Goal: Task Accomplishment & Management: Complete application form

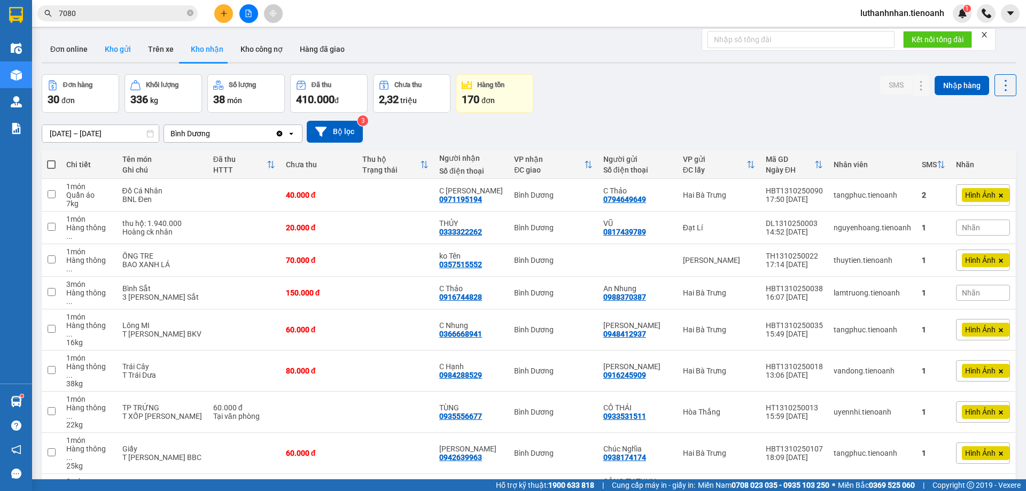
click at [108, 48] on button "Kho gửi" at bounding box center [117, 49] width 43 height 26
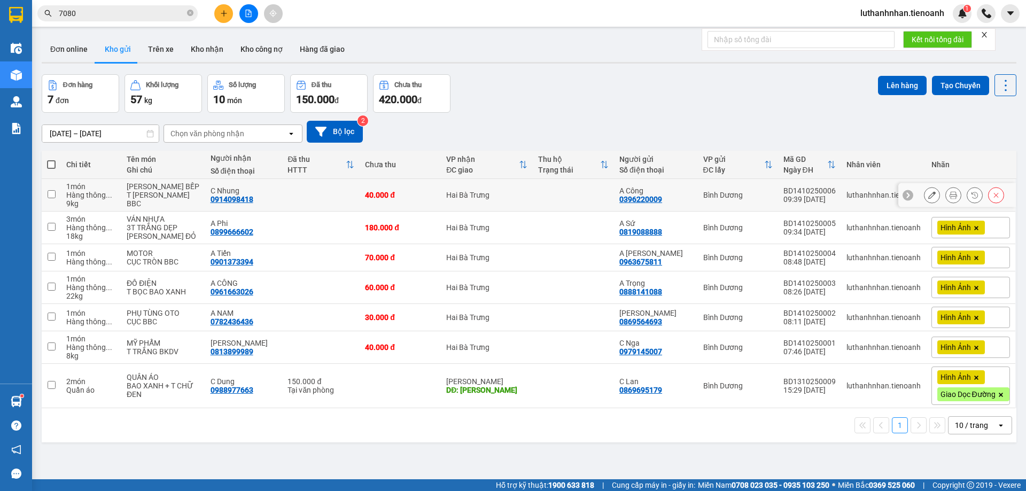
click at [267, 192] on td "C Nhung 0914098418" at bounding box center [243, 195] width 77 height 33
checkbox input "true"
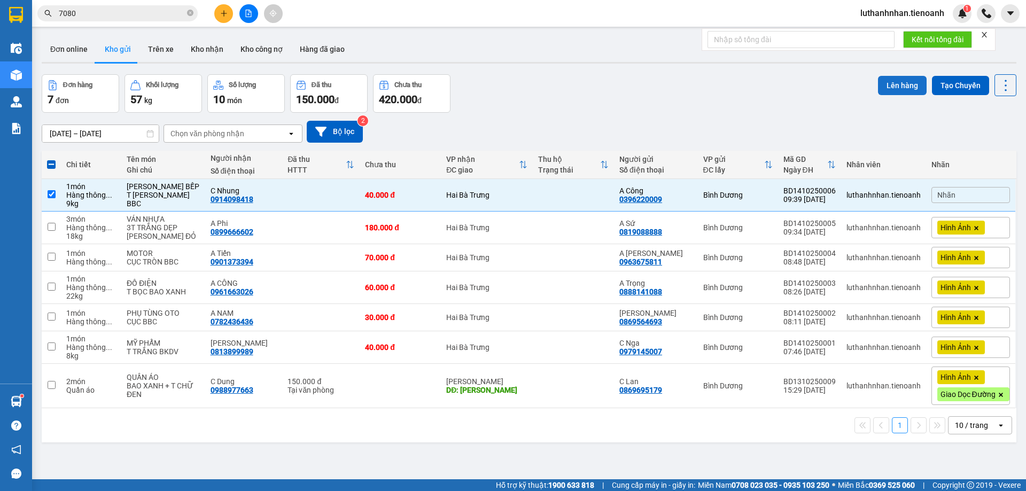
click at [881, 81] on button "Lên hàng" at bounding box center [902, 85] width 49 height 19
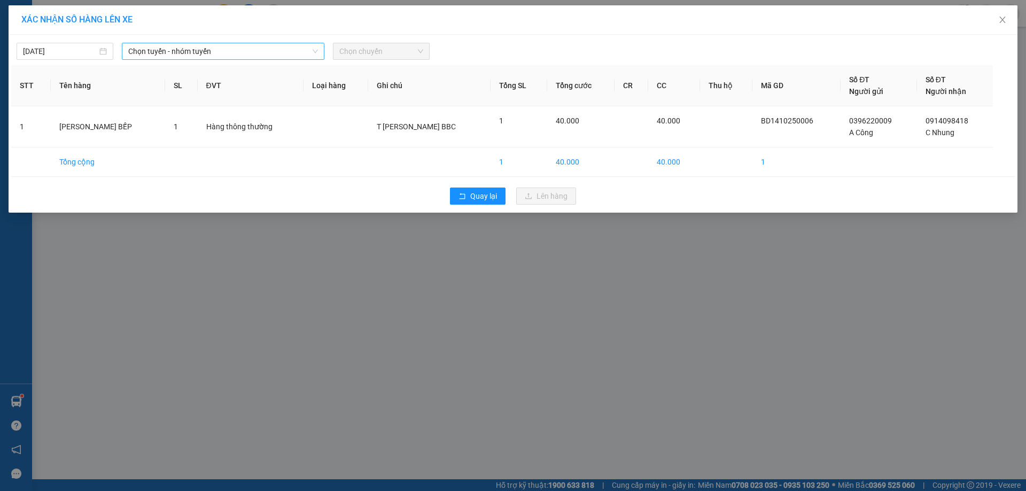
click at [250, 52] on span "Chọn tuyến - nhóm tuyến" at bounding box center [223, 51] width 190 height 16
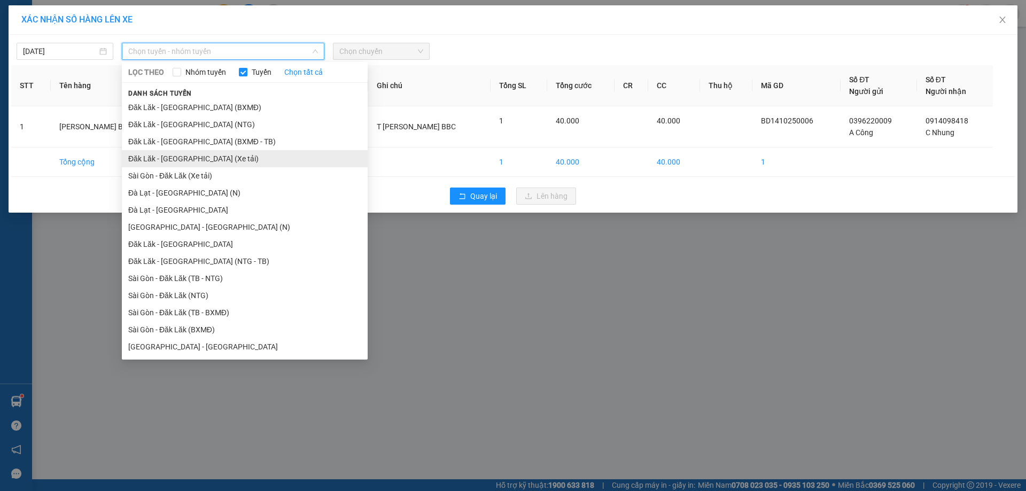
click at [203, 160] on li "Đăk Lăk - [GEOGRAPHIC_DATA] (Xe tải)" at bounding box center [245, 158] width 246 height 17
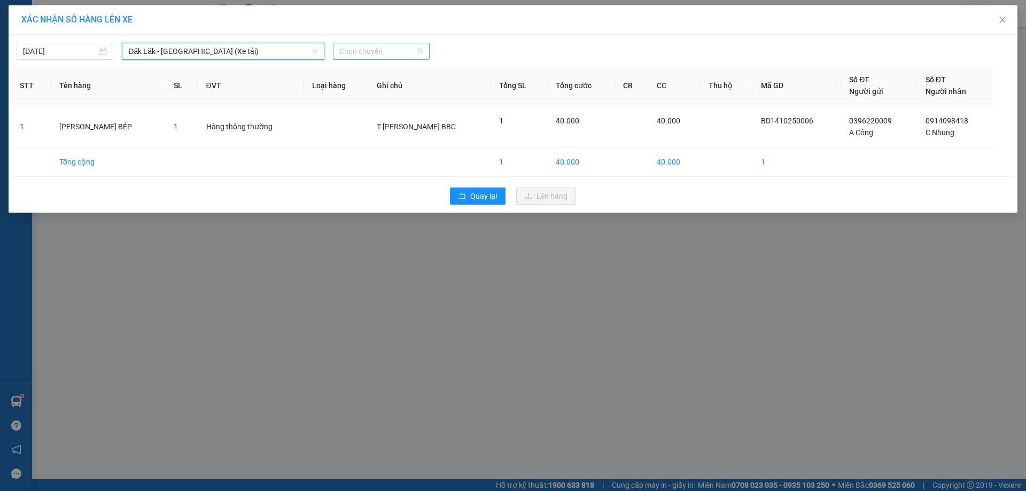
click at [371, 48] on span "Chọn chuyến" at bounding box center [381, 51] width 84 height 16
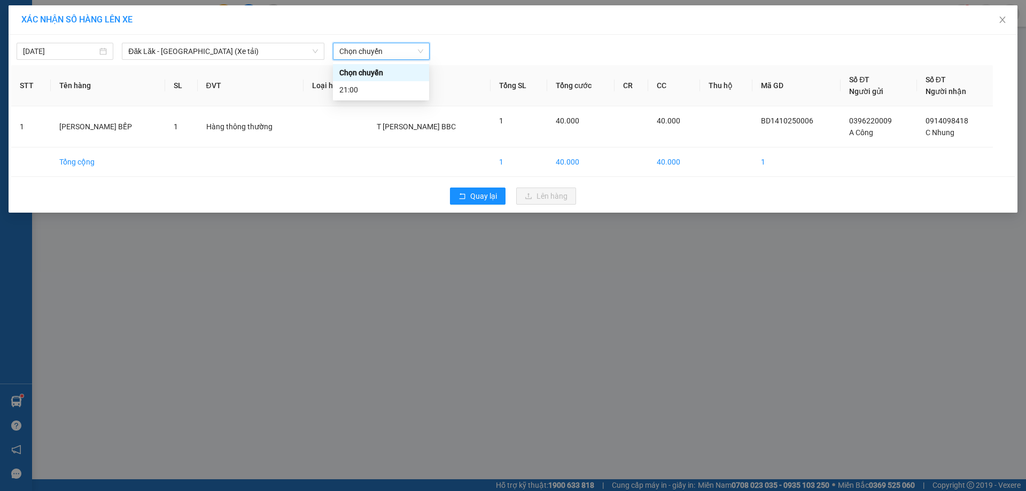
click at [371, 48] on span "Chọn chuyến" at bounding box center [381, 51] width 84 height 16
click at [234, 46] on span "Đăk Lăk - [GEOGRAPHIC_DATA] (Xe tải)" at bounding box center [223, 51] width 190 height 16
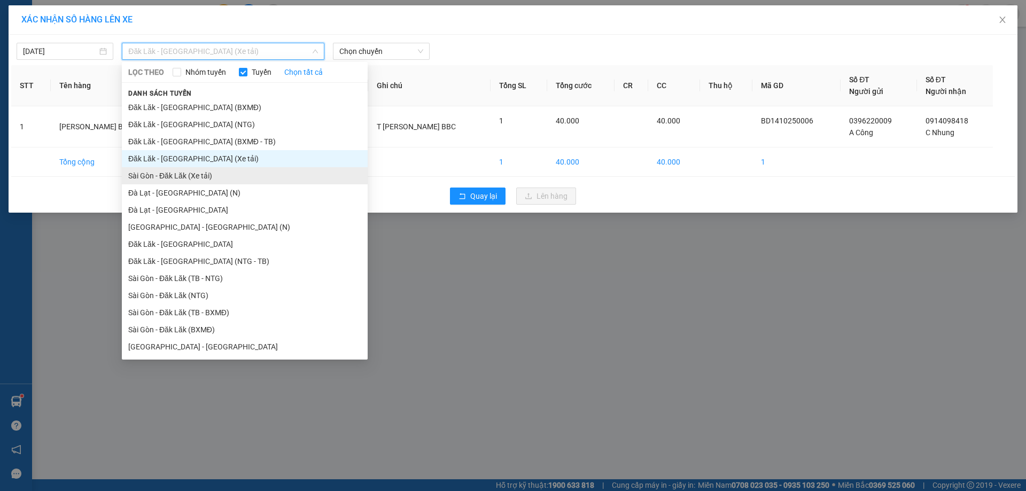
click at [190, 169] on li "Sài Gòn - Đăk Lăk (Xe tải)" at bounding box center [245, 175] width 246 height 17
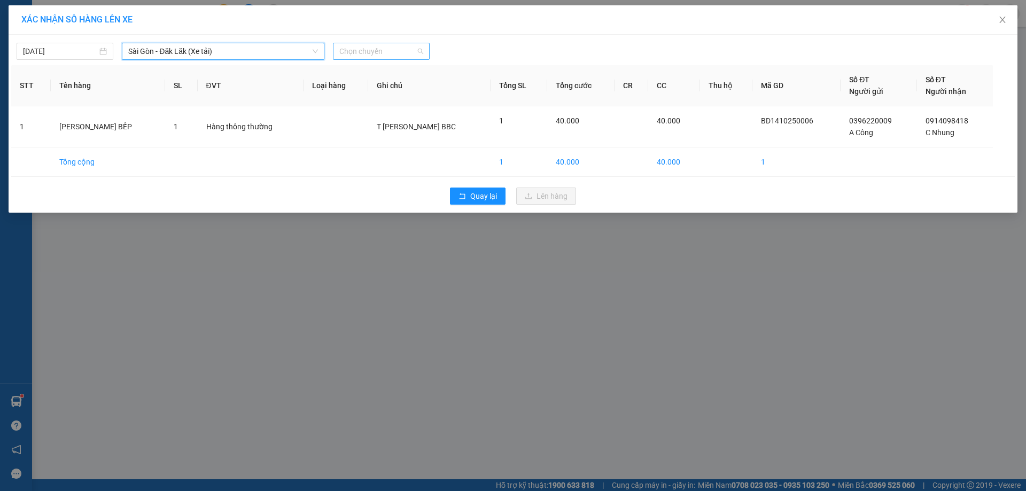
click at [355, 48] on span "Chọn chuyến" at bounding box center [381, 51] width 84 height 16
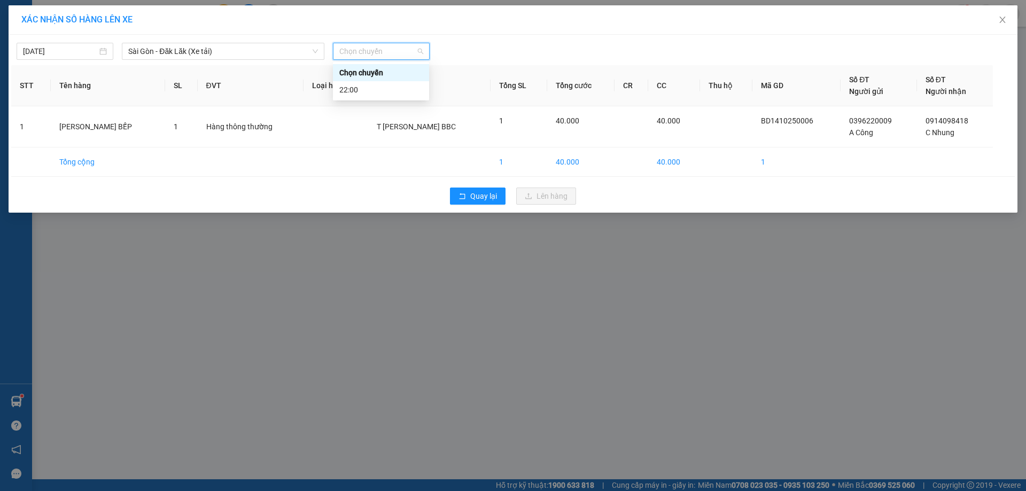
click at [476, 51] on div at bounding box center [640, 51] width 416 height 17
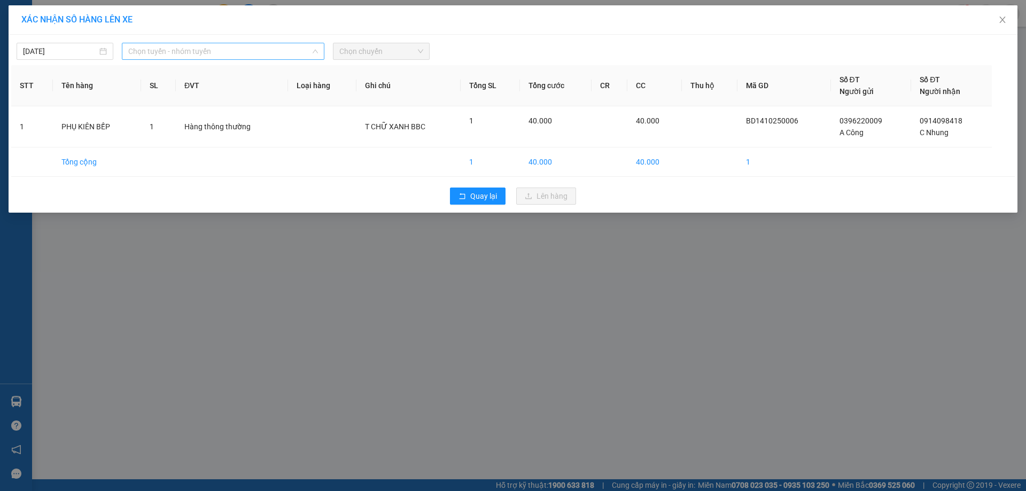
click at [243, 51] on span "Chọn tuyến - nhóm tuyến" at bounding box center [223, 51] width 190 height 16
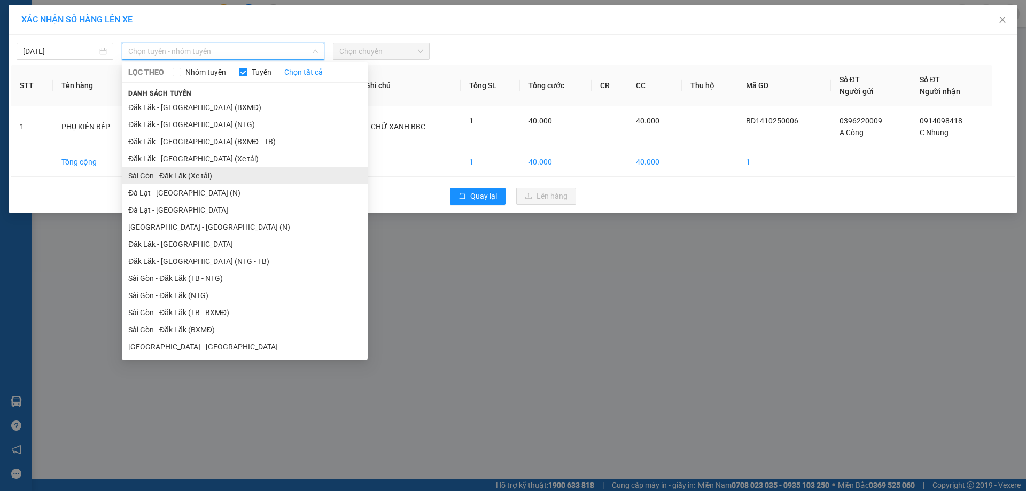
click at [194, 175] on li "Sài Gòn - Đăk Lăk (Xe tải)" at bounding box center [245, 175] width 246 height 17
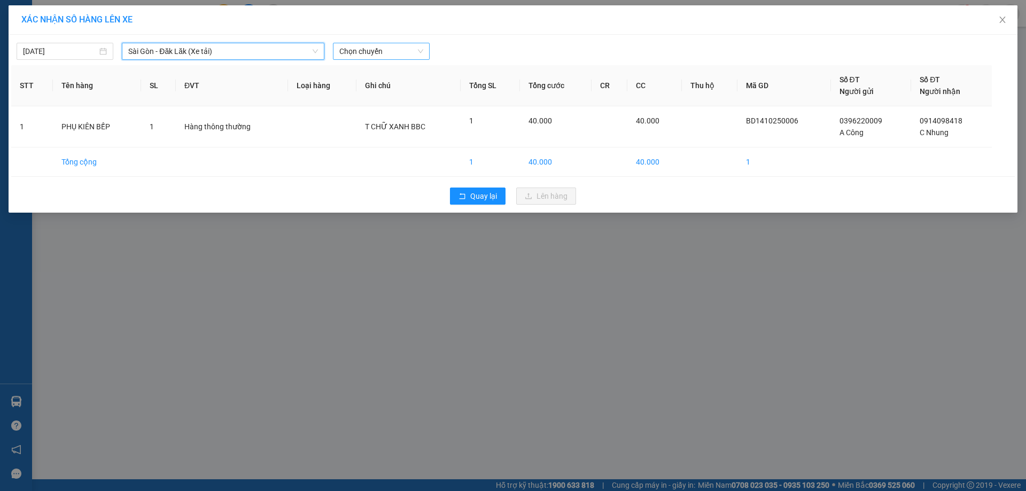
click at [385, 50] on span "Chọn chuyến" at bounding box center [381, 51] width 84 height 16
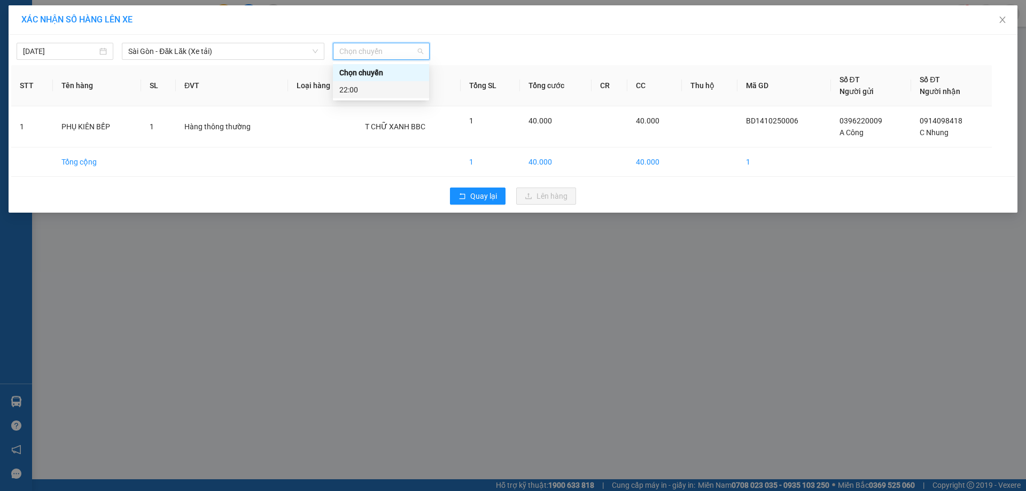
click at [369, 91] on div "22:00" at bounding box center [380, 90] width 83 height 12
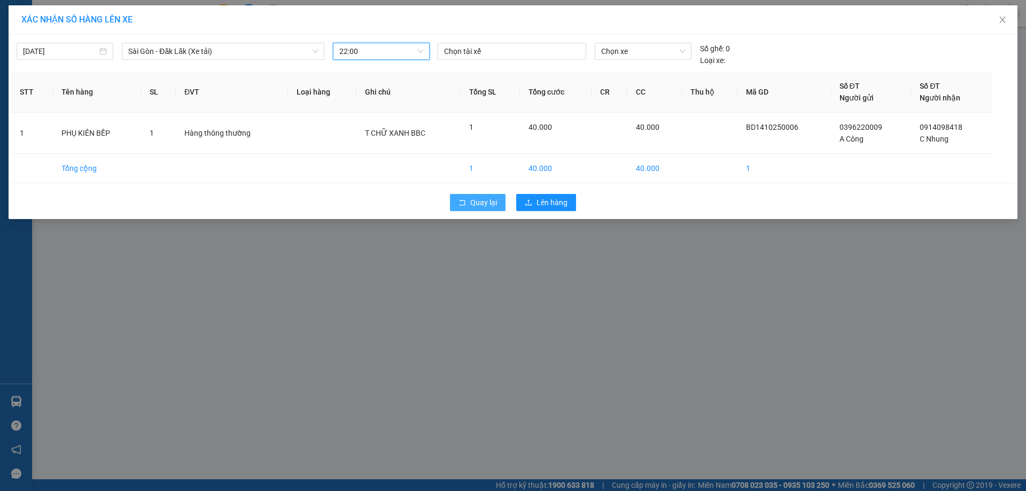
click at [466, 203] on button "Quay lại" at bounding box center [478, 202] width 56 height 17
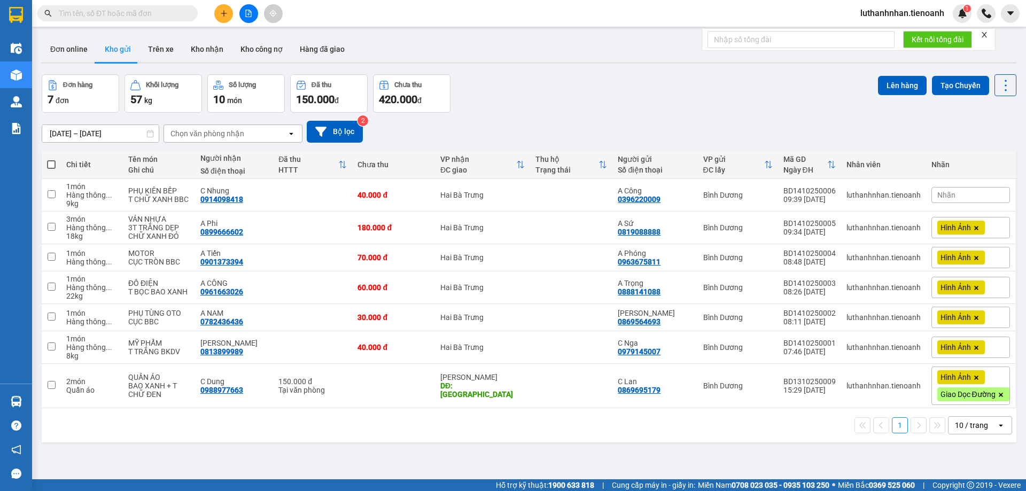
click at [229, 11] on button at bounding box center [223, 13] width 19 height 19
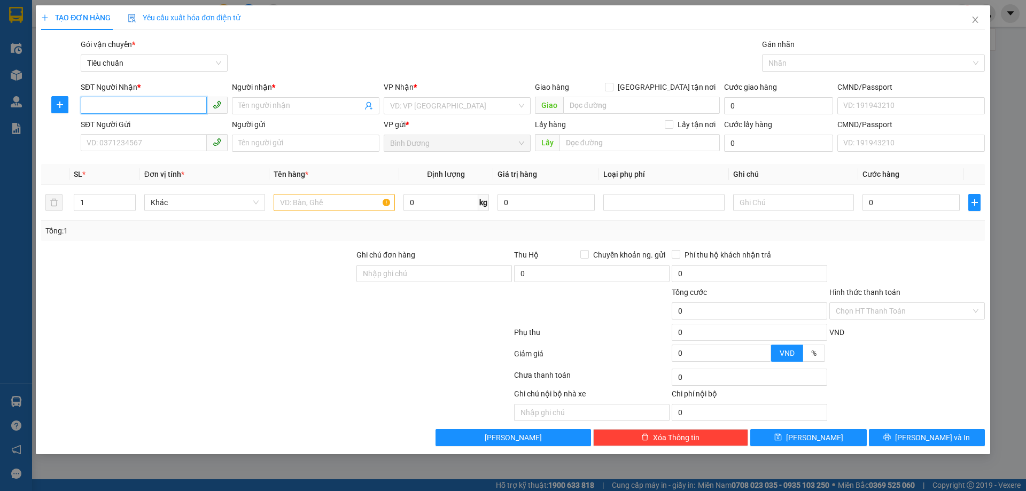
click at [164, 104] on input "SĐT Người Nhận *" at bounding box center [144, 105] width 126 height 17
click at [166, 104] on input "SĐT Người Nhận *" at bounding box center [144, 105] width 126 height 17
click at [169, 103] on input "SĐT Người Nhận *" at bounding box center [144, 105] width 126 height 17
click at [140, 104] on input "SĐT Người Nhận *" at bounding box center [144, 105] width 126 height 17
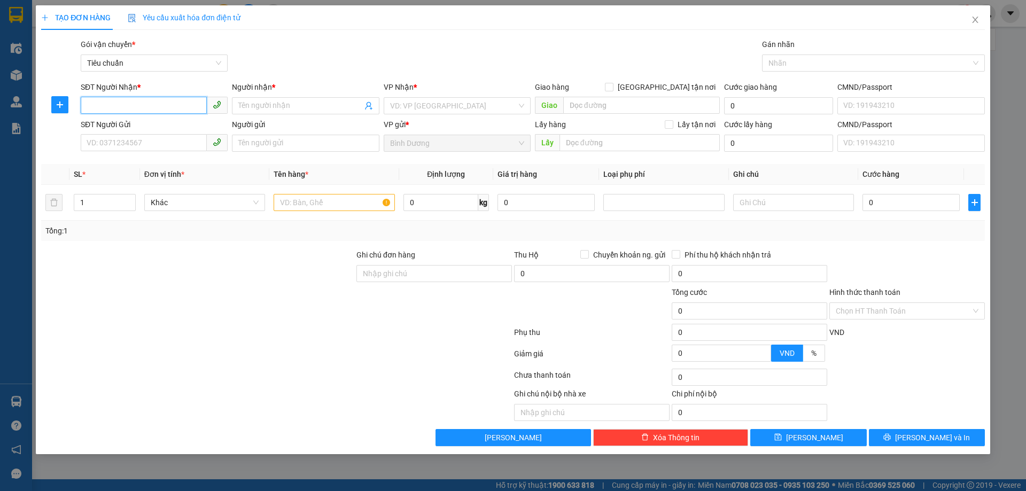
click at [140, 104] on input "SĐT Người Nhận *" at bounding box center [144, 105] width 126 height 17
click at [135, 133] on div "0934687001 - C THÙY" at bounding box center [154, 127] width 134 height 12
type input "0934687001"
type input "C THÙY"
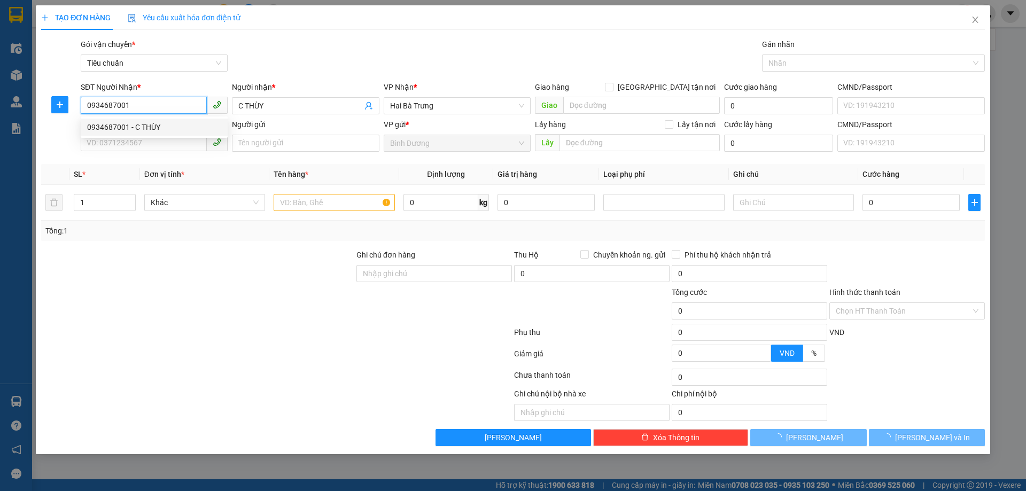
type input "120.000"
type input "0934687001"
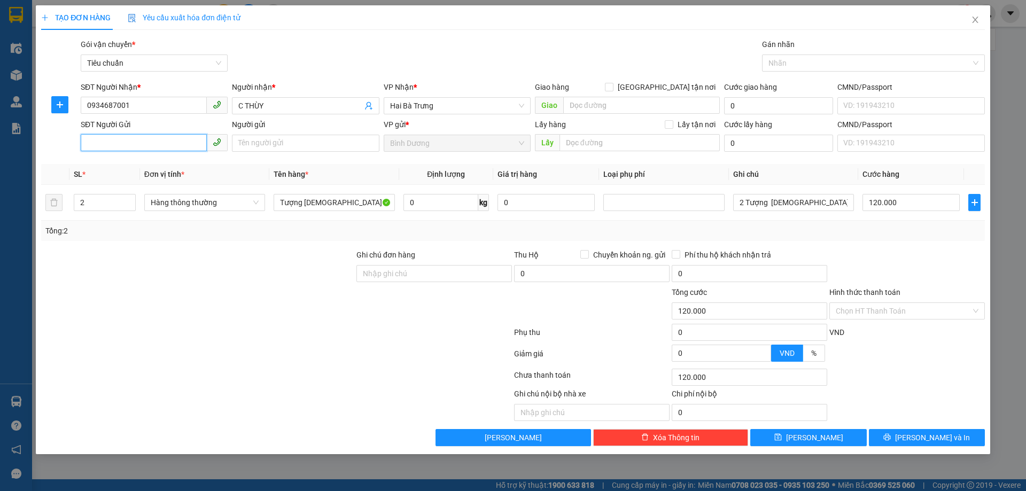
click at [150, 142] on input "SĐT Người Gửi" at bounding box center [144, 142] width 126 height 17
click at [153, 164] on div "0774404000 - A Phi" at bounding box center [154, 165] width 134 height 12
type input "0774404000"
type input "A Phi"
type input "1"
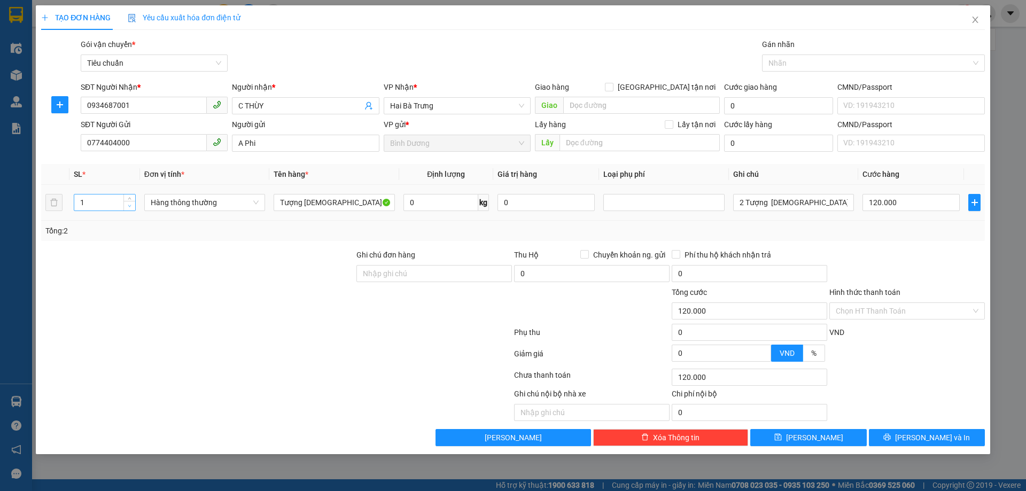
click at [131, 206] on icon "down" at bounding box center [130, 206] width 4 height 4
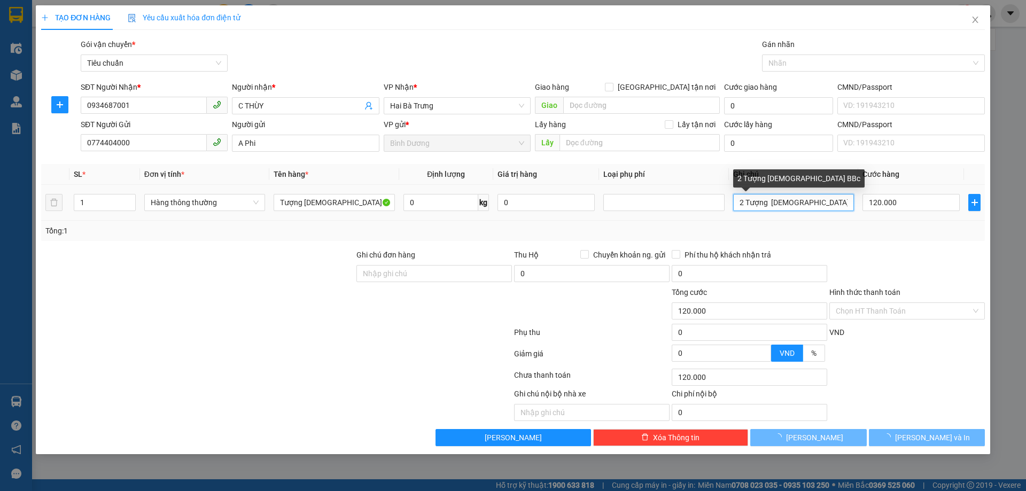
click at [751, 203] on input "2 Tượng [DEMOGRAPHIC_DATA] BBc" at bounding box center [793, 202] width 121 height 17
type input "0"
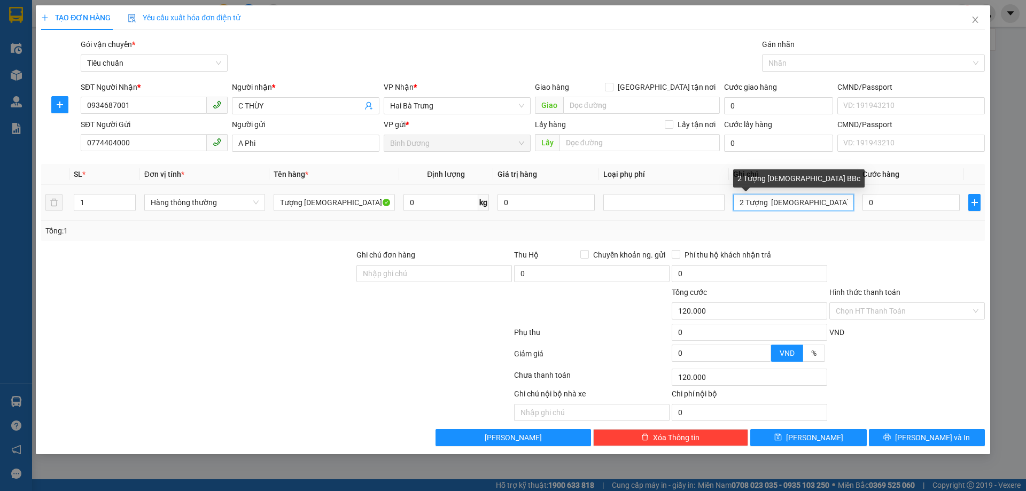
type input "0"
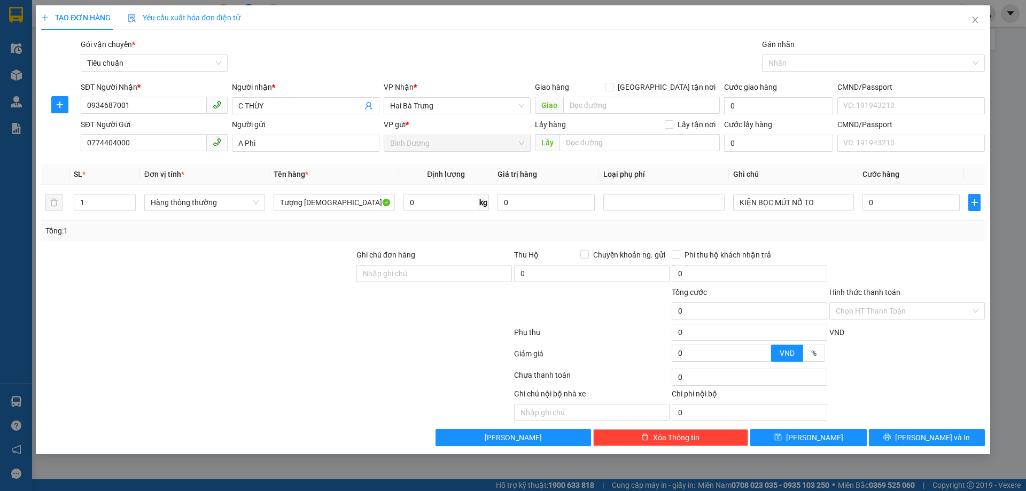
click at [819, 231] on div "Tổng: 1" at bounding box center [512, 231] width 935 height 12
click at [806, 206] on input "KIỆN BỌC MÚT NỔ TO" at bounding box center [793, 202] width 121 height 17
type input "KIỆN BỌC MÚT NỔ BKDV TO"
click at [851, 225] on div "Tổng: 1" at bounding box center [512, 231] width 935 height 12
click at [894, 199] on input "0" at bounding box center [910, 202] width 97 height 17
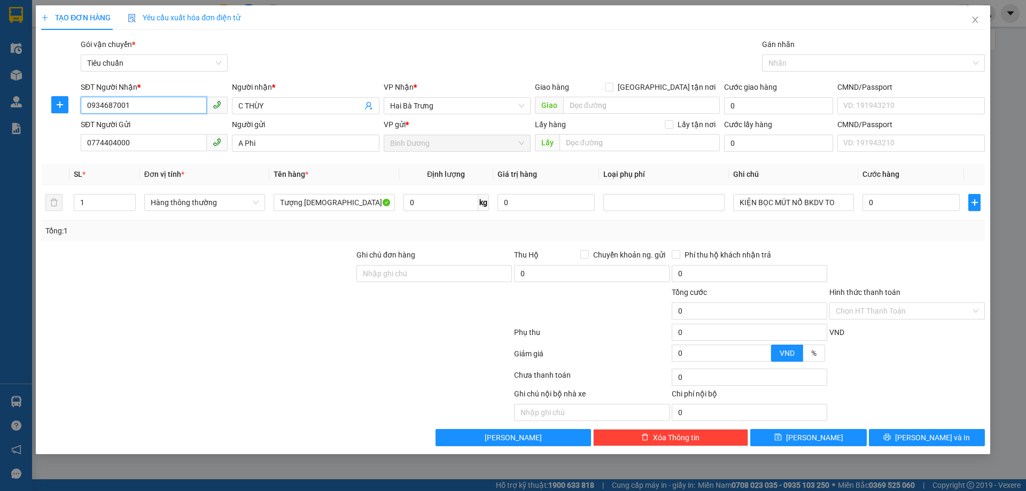
click at [159, 107] on input "0934687001" at bounding box center [144, 105] width 126 height 17
click at [889, 205] on input "0" at bounding box center [910, 202] width 97 height 17
type input "1"
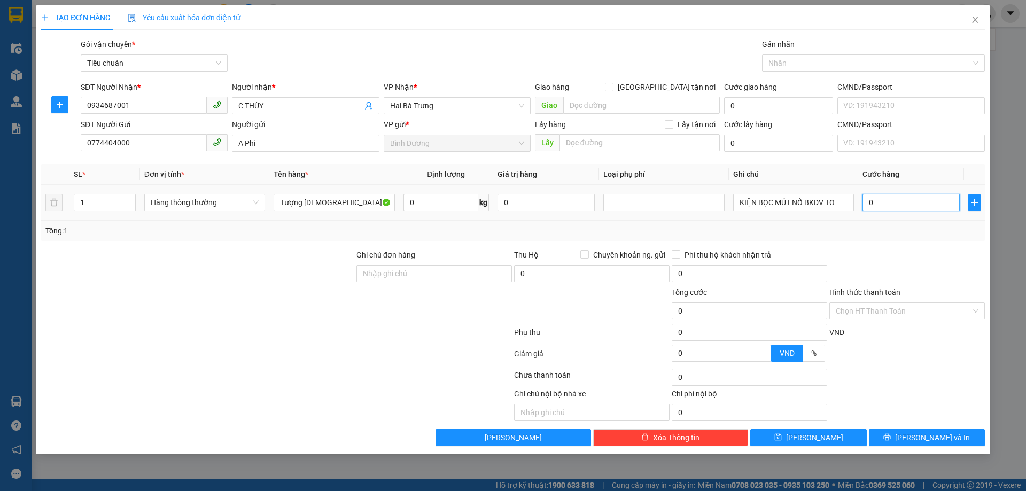
type input "1"
type input "15"
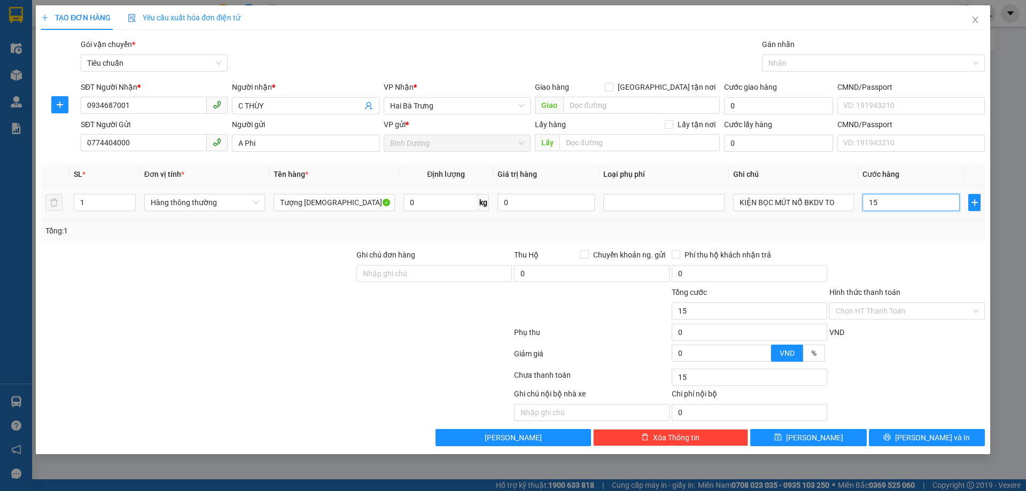
type input "150"
type input "150.000"
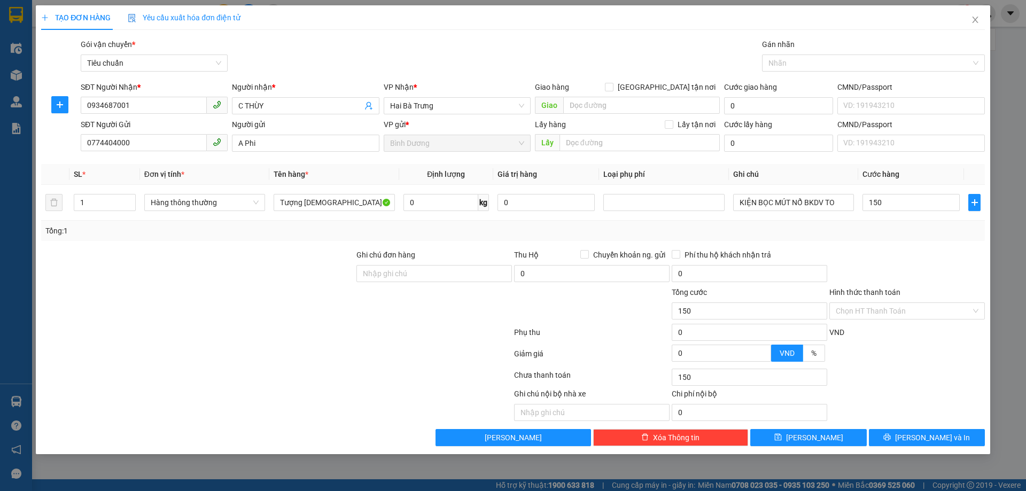
type input "150.000"
click at [908, 231] on div "Tổng: 1" at bounding box center [512, 231] width 935 height 12
click at [912, 250] on div at bounding box center [907, 267] width 158 height 37
click at [946, 441] on span "[PERSON_NAME] và In" at bounding box center [932, 438] width 75 height 12
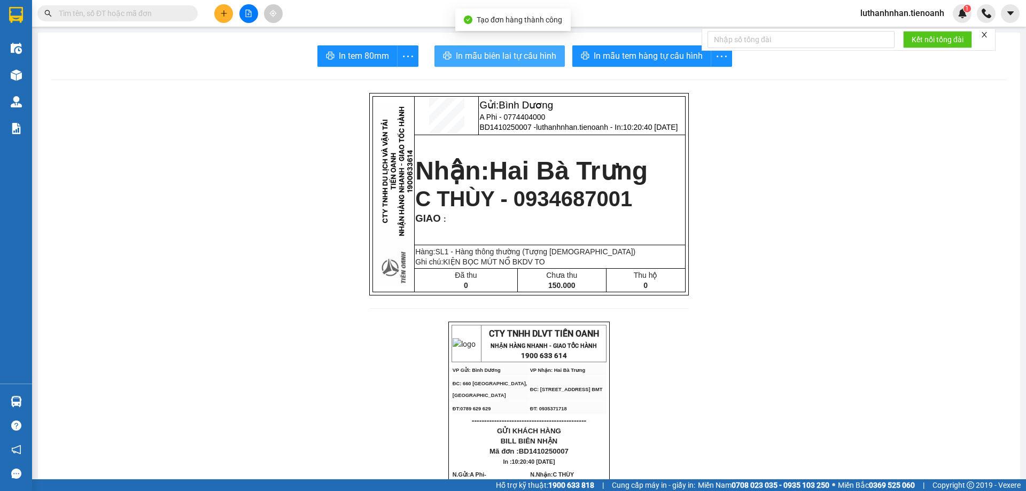
click at [510, 52] on span "In mẫu biên lai tự cấu hình" at bounding box center [506, 55] width 100 height 13
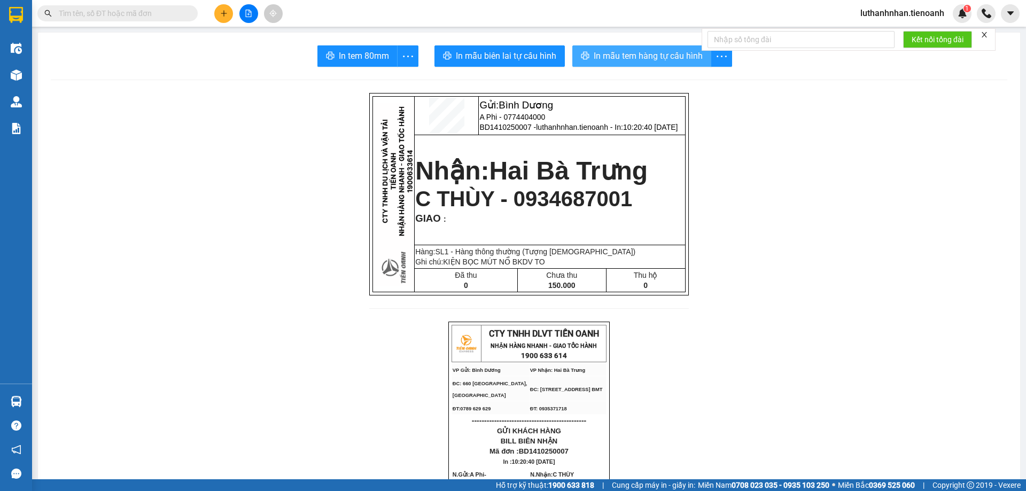
click at [627, 62] on span "In mẫu tem hàng tự cấu hình" at bounding box center [648, 55] width 109 height 13
click at [217, 13] on button at bounding box center [223, 13] width 19 height 19
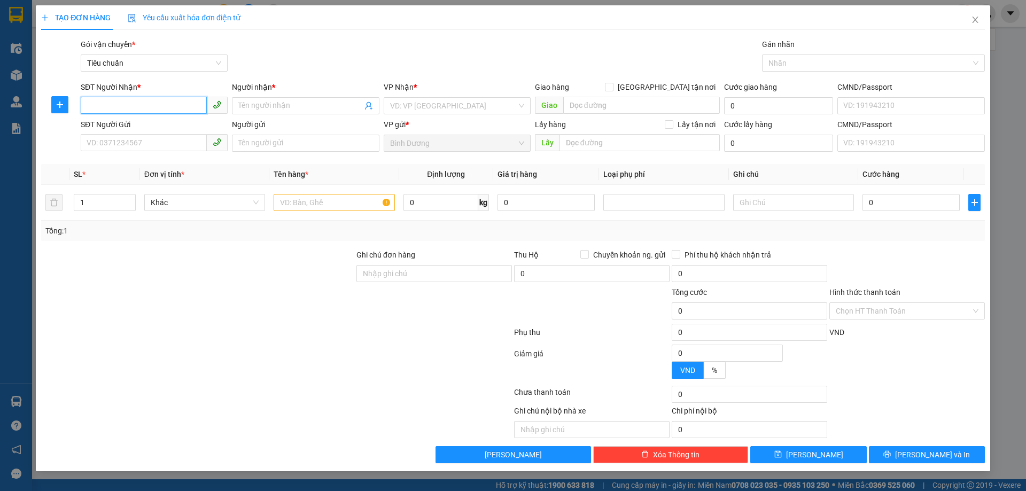
click at [137, 98] on input "SĐT Người Nhận *" at bounding box center [144, 105] width 126 height 17
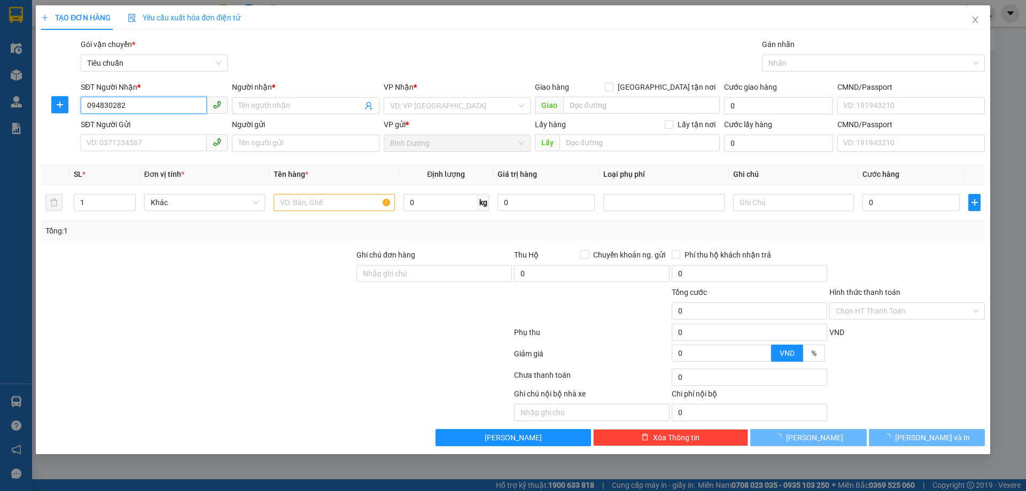
type input "0948302828"
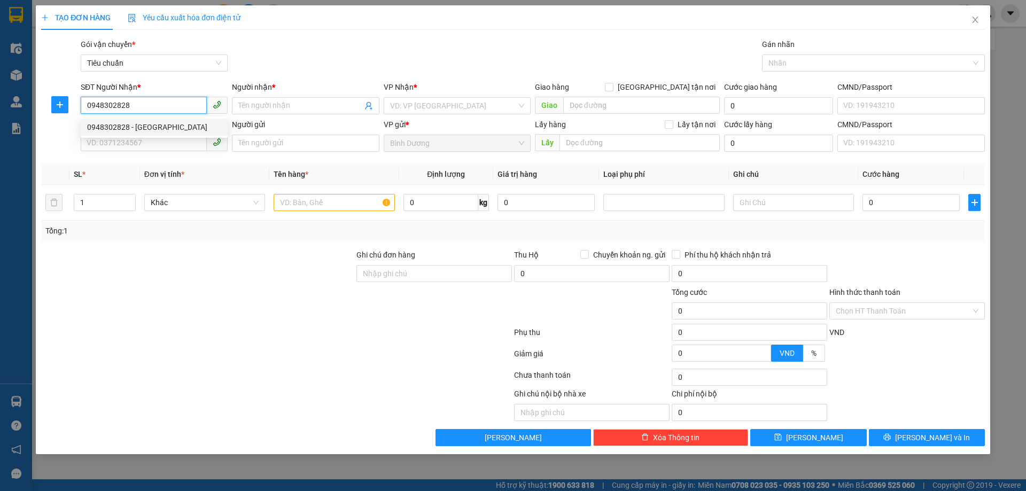
click at [142, 128] on div "0948302828 - [GEOGRAPHIC_DATA]" at bounding box center [154, 127] width 134 height 12
type input "Cô Hoa"
type input "50.000"
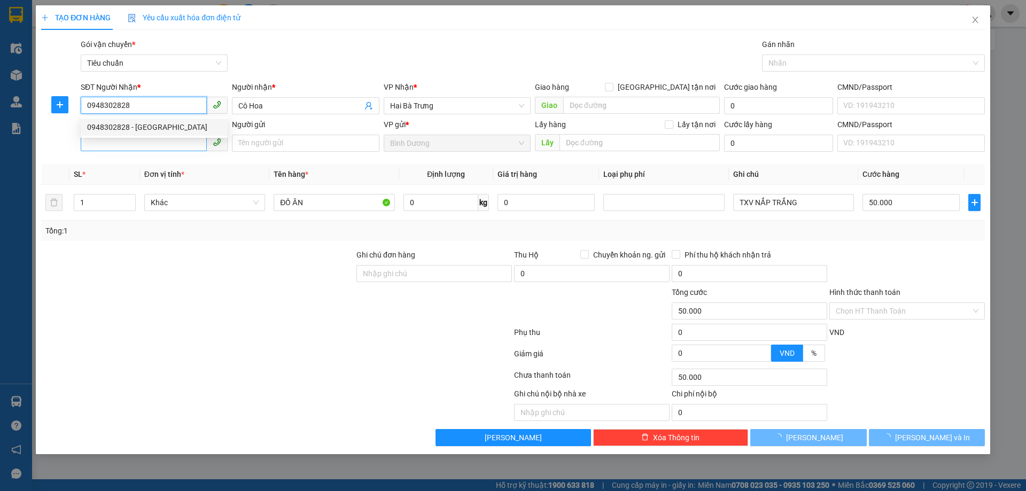
type input "0948302828"
click at [144, 141] on input "SĐT Người Gửi" at bounding box center [144, 142] width 126 height 17
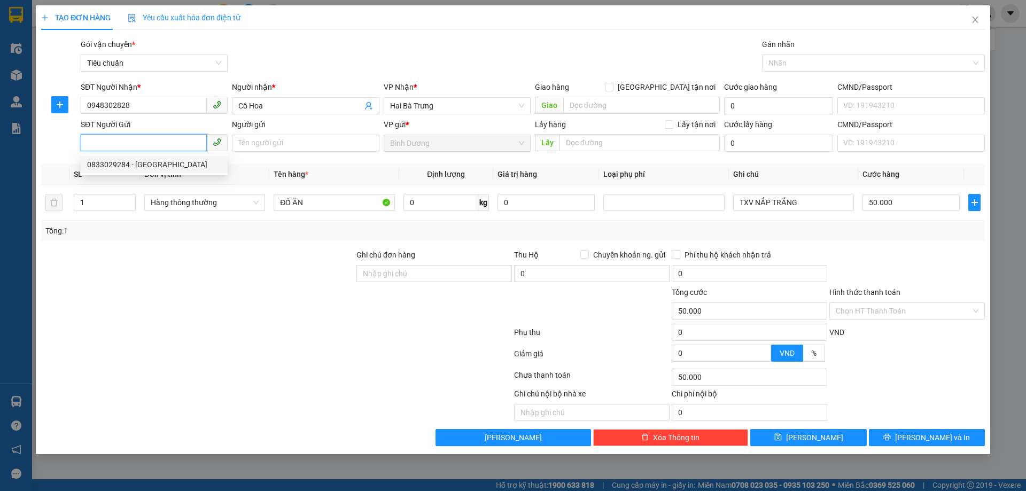
click at [163, 165] on div "0833029284 - [GEOGRAPHIC_DATA]" at bounding box center [154, 165] width 134 height 12
type input "0833029284"
type input "[PERSON_NAME]"
type input "241688734"
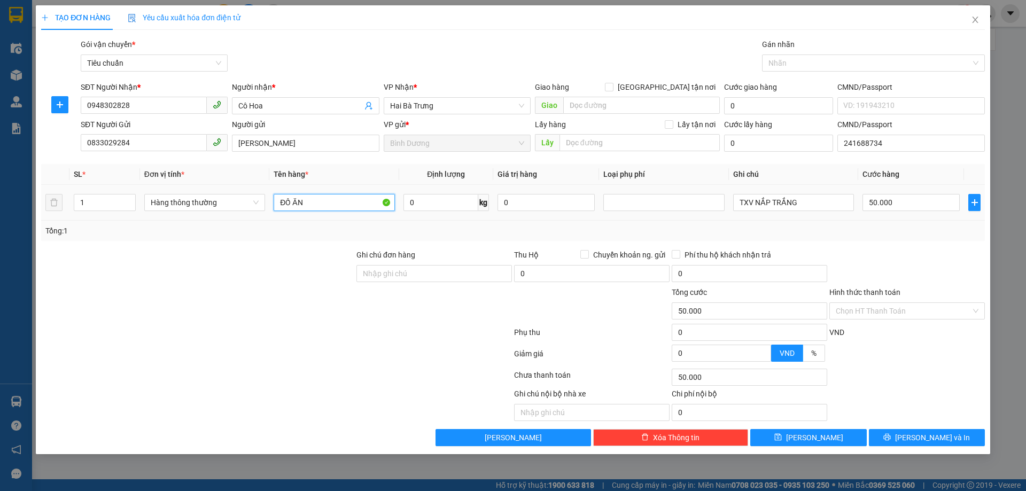
click at [301, 209] on input "ĐỒ ĂN" at bounding box center [334, 202] width 121 height 17
click at [319, 205] on input "MÁY" at bounding box center [334, 202] width 121 height 17
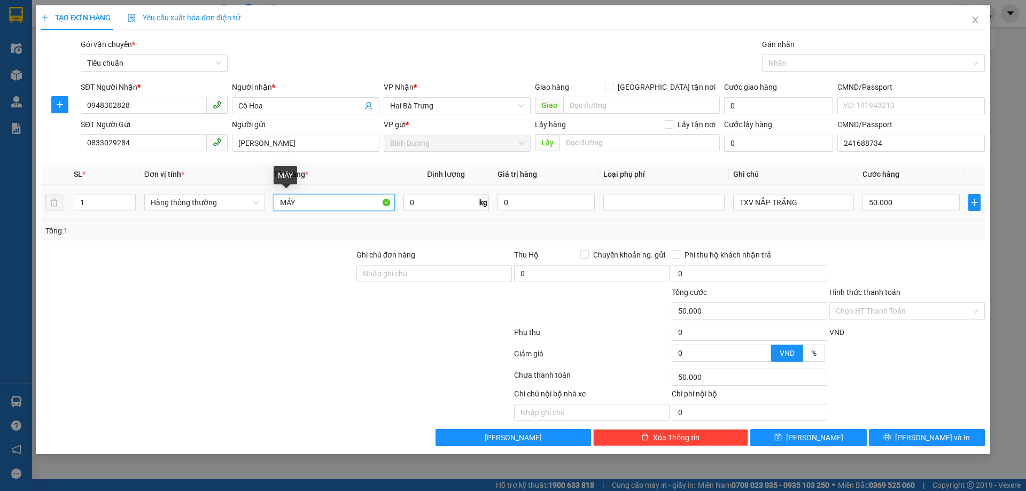
click at [319, 205] on input "MÁY" at bounding box center [334, 202] width 121 height 17
click at [320, 205] on input "MÁY" at bounding box center [334, 202] width 121 height 17
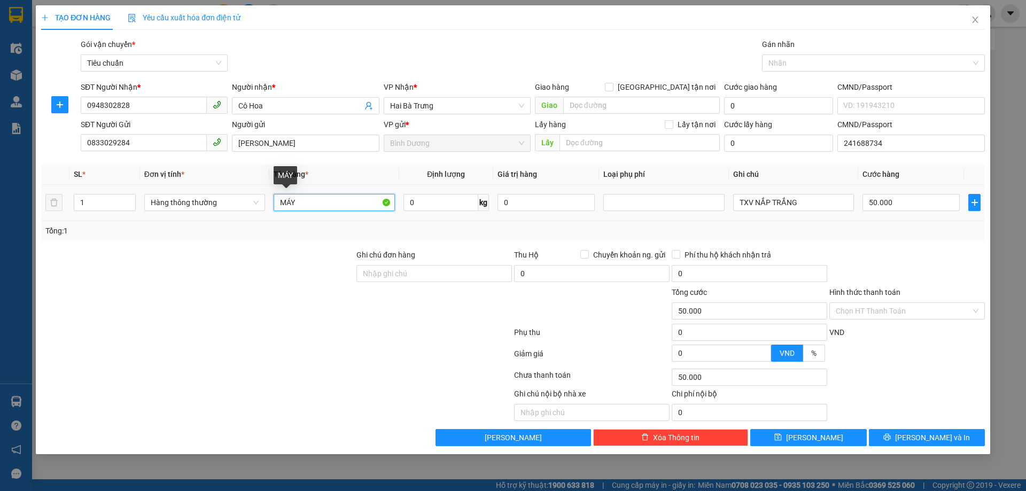
click at [320, 205] on input "MÁY" at bounding box center [334, 202] width 121 height 17
click at [336, 201] on input "MÁY" at bounding box center [334, 202] width 121 height 17
click at [329, 218] on td "MÁY" at bounding box center [333, 203] width 129 height 36
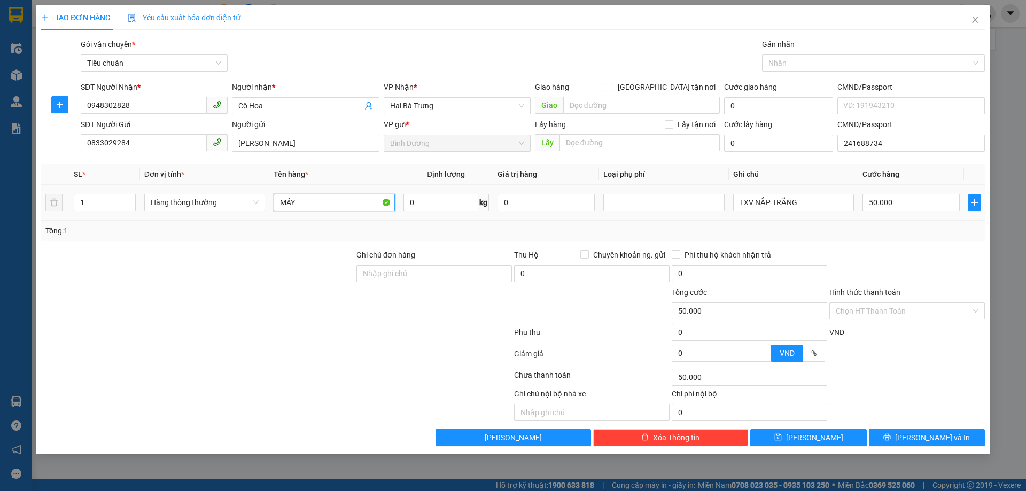
click at [318, 202] on input "MÁY" at bounding box center [334, 202] width 121 height 17
click at [317, 226] on div "Tổng: 1" at bounding box center [220, 231] width 351 height 12
click at [316, 203] on input "MÁY" at bounding box center [334, 202] width 121 height 17
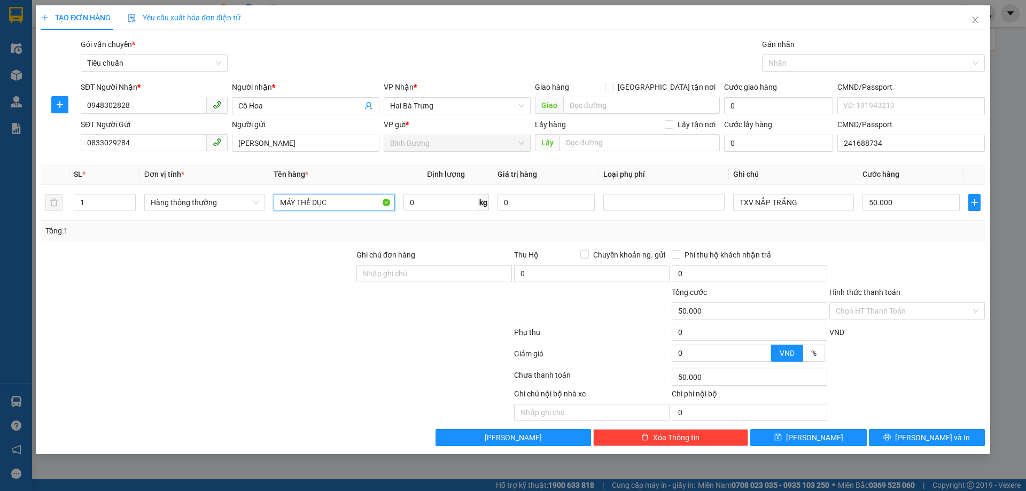
type input "MÁY THỂ DỤC"
click at [329, 225] on div "Tổng: 1" at bounding box center [220, 231] width 351 height 12
click at [744, 209] on input "TXV NẮP TRẮNG" at bounding box center [793, 202] width 121 height 17
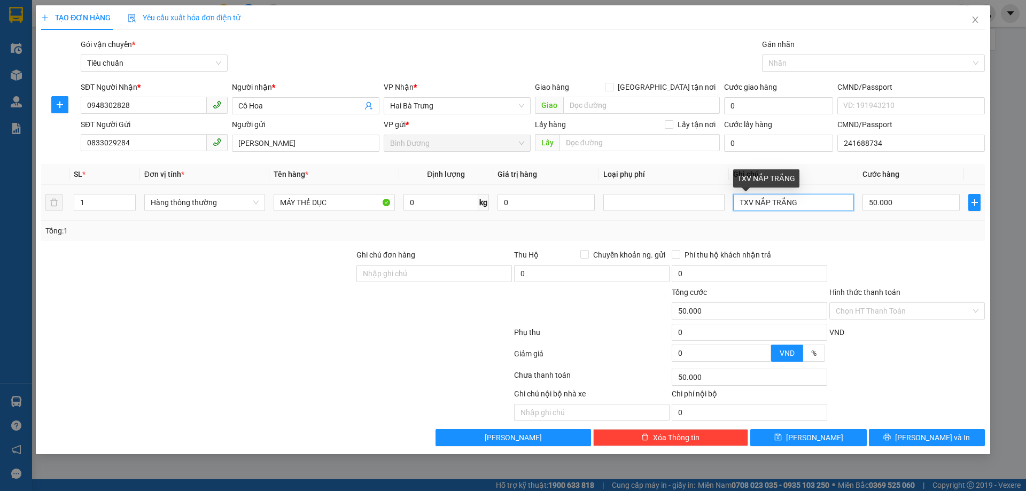
click at [744, 209] on input "TXV NẮP TRẮNG" at bounding box center [793, 202] width 121 height 17
type input "KIỆN BBC"
click at [804, 226] on div "Tổng: 1" at bounding box center [512, 231] width 935 height 12
click at [875, 203] on input "50.000" at bounding box center [910, 202] width 97 height 17
type input "1"
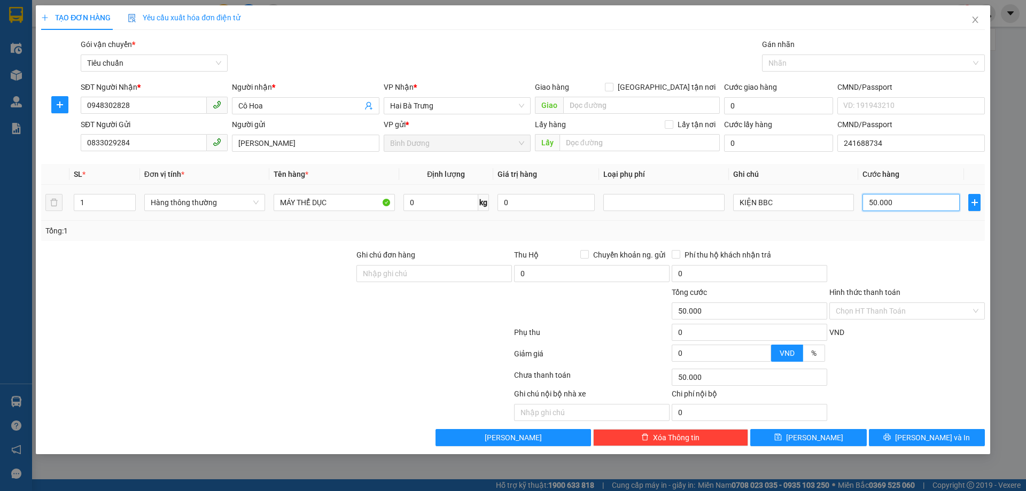
type input "1"
type input "12"
type input "120"
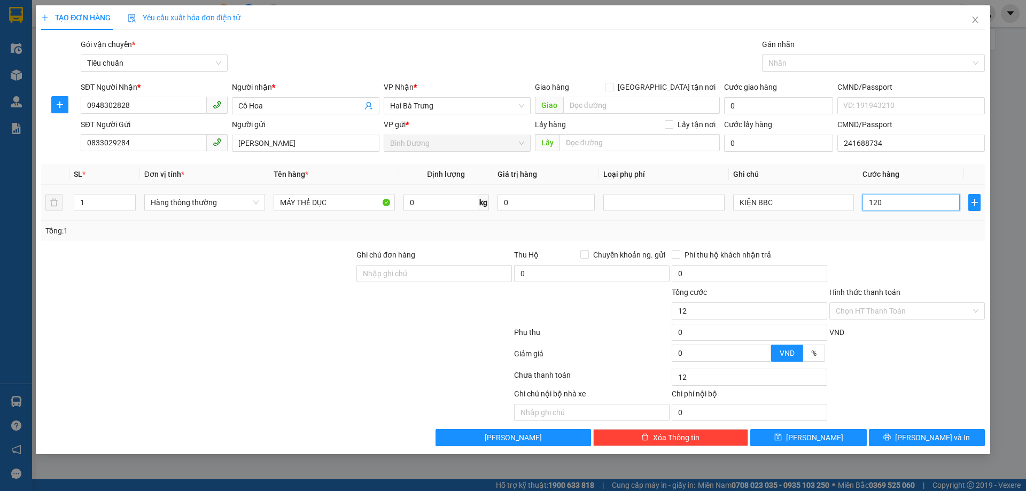
type input "120"
click at [880, 230] on div "Tổng: 1" at bounding box center [512, 231] width 935 height 12
click at [905, 314] on input "Hình thức thanh toán" at bounding box center [903, 311] width 135 height 16
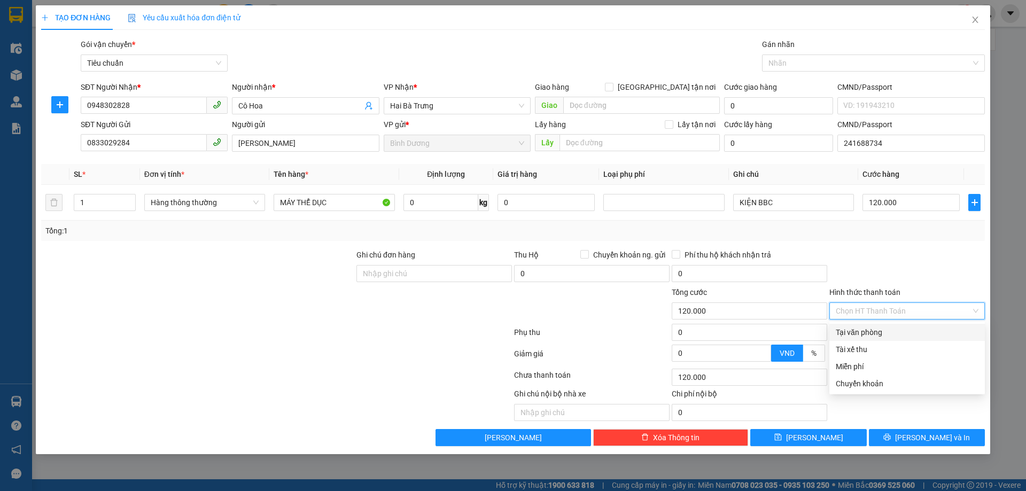
click at [887, 334] on div "Tại văn phòng" at bounding box center [907, 332] width 143 height 12
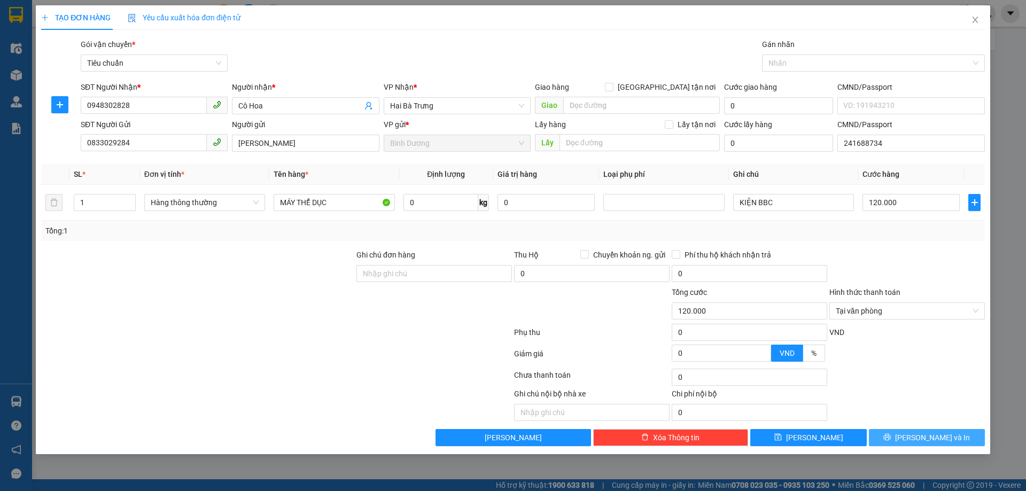
click at [933, 438] on span "[PERSON_NAME] và In" at bounding box center [932, 438] width 75 height 12
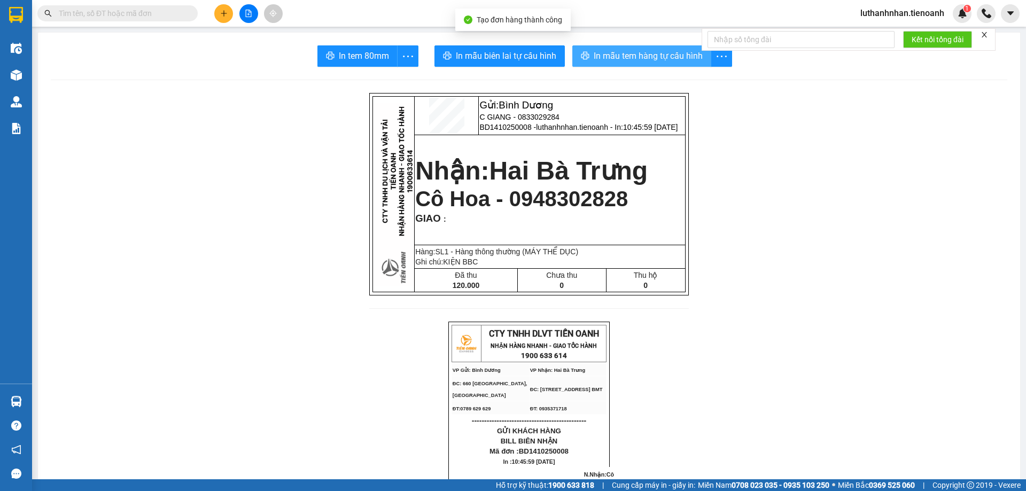
click at [621, 56] on span "In mẫu tem hàng tự cấu hình" at bounding box center [648, 55] width 109 height 13
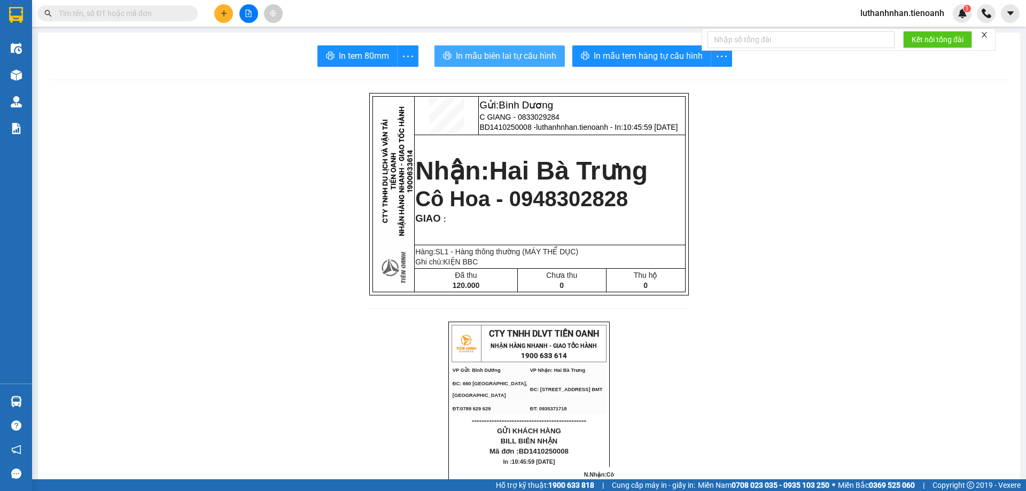
click at [528, 60] on span "In mẫu biên lai tự cấu hình" at bounding box center [506, 55] width 100 height 13
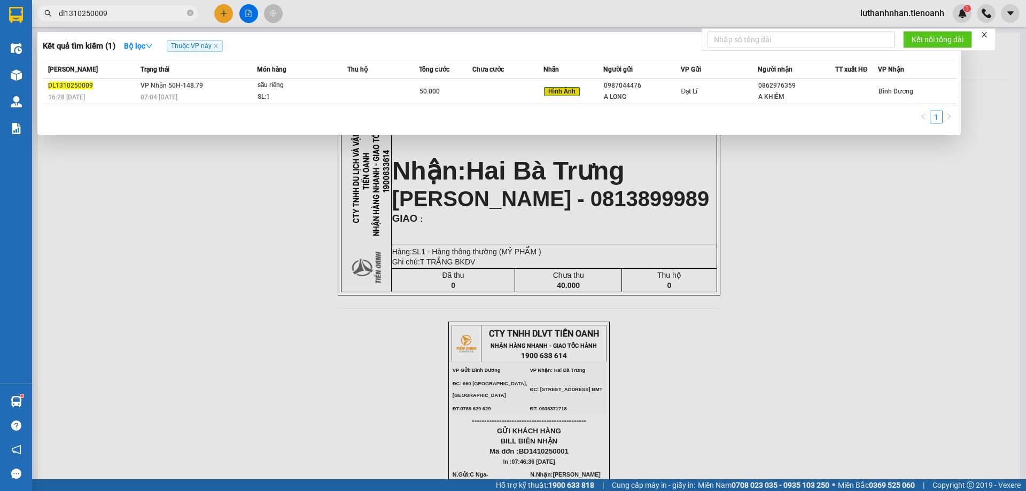
click at [151, 11] on input "dl1310250009" at bounding box center [122, 13] width 126 height 12
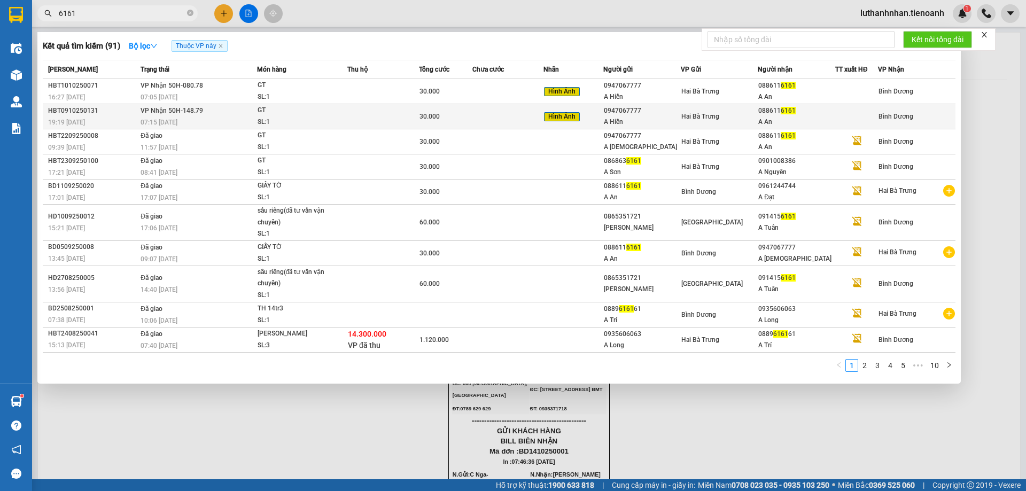
type input "6161"
click at [254, 113] on td "VP Nhận 50H-148.79 07:15 - 10/10" at bounding box center [197, 116] width 119 height 25
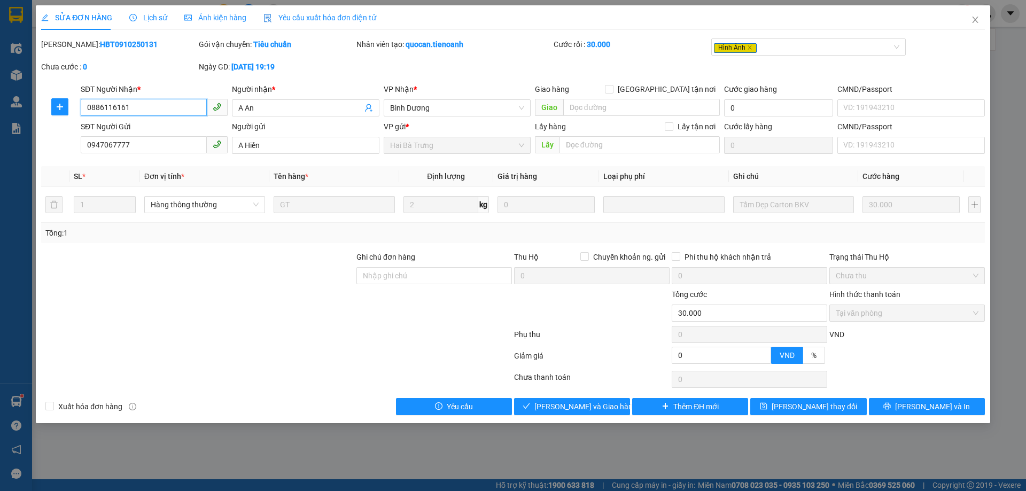
type input "0886116161"
type input "A An"
type input "0947067777"
type input "A Hiền"
type input "0"
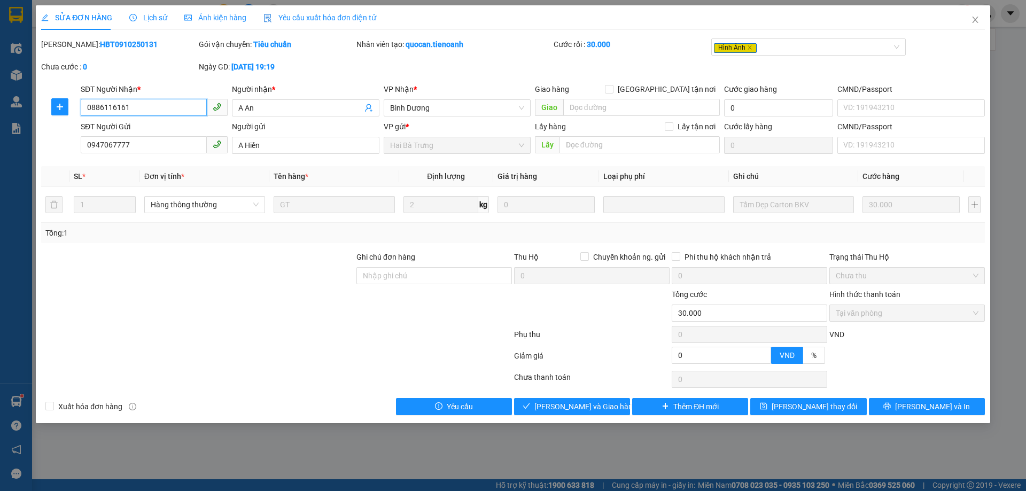
type input "30.000"
click at [573, 403] on span "Giao hàng" at bounding box center [578, 407] width 34 height 12
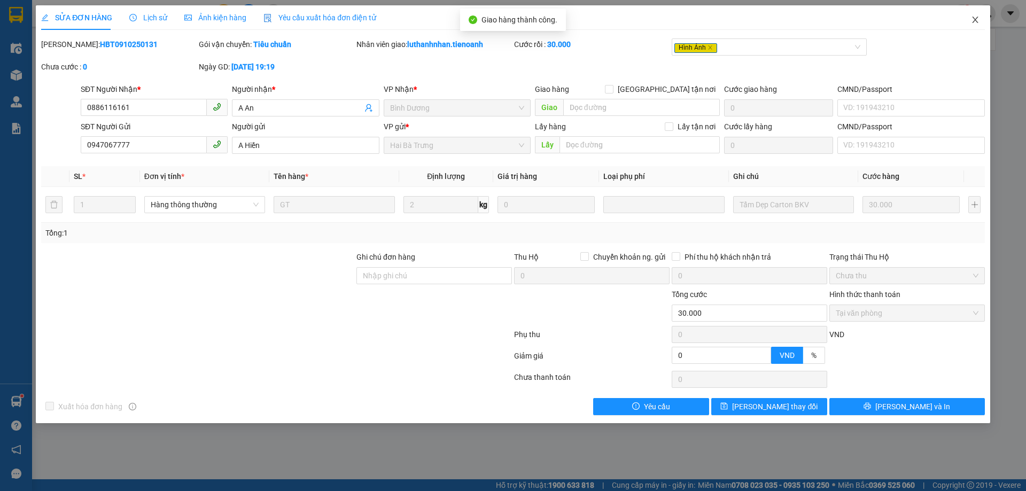
click at [975, 19] on icon "close" at bounding box center [975, 19] width 9 height 9
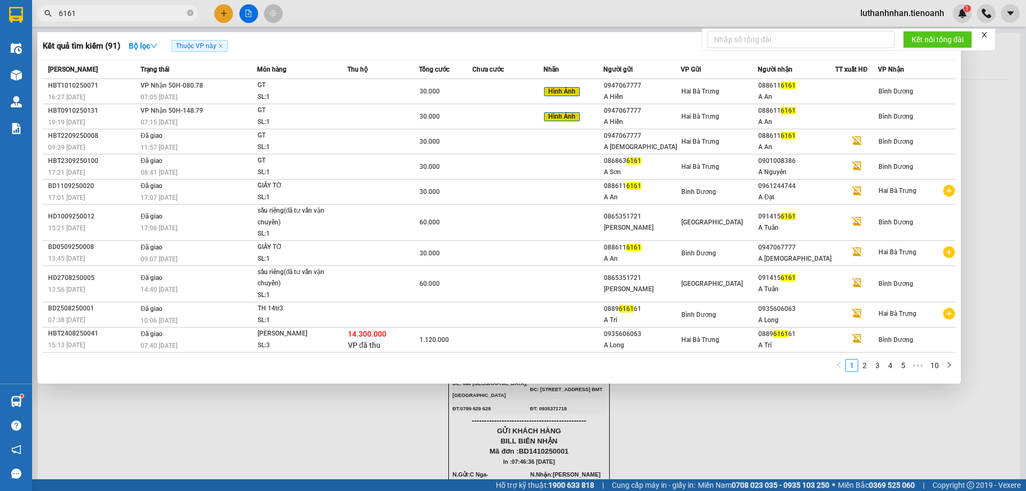
click at [161, 16] on input "6161" at bounding box center [122, 13] width 126 height 12
paste input "093468700"
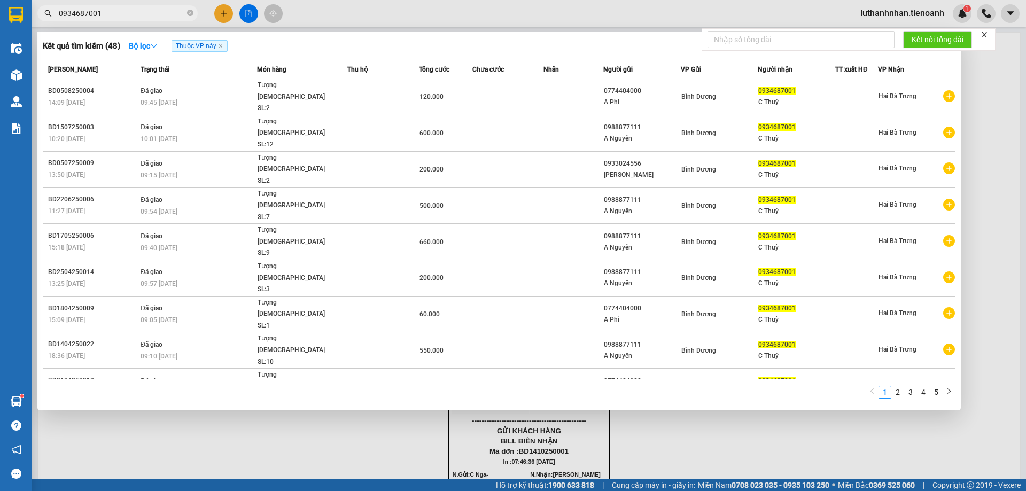
click at [118, 11] on input "0934687001" at bounding box center [122, 13] width 126 height 12
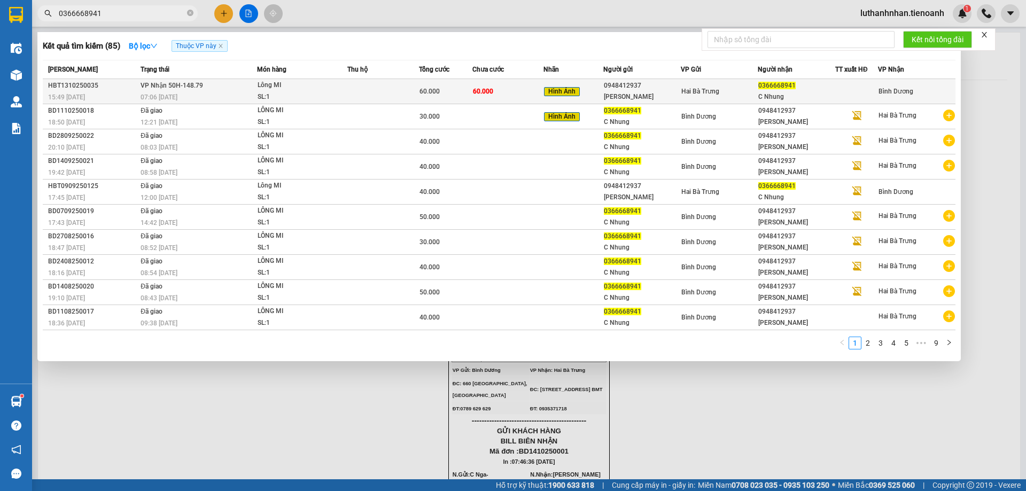
type input "0366668941"
click at [284, 95] on div "SL: 1" at bounding box center [298, 97] width 80 height 12
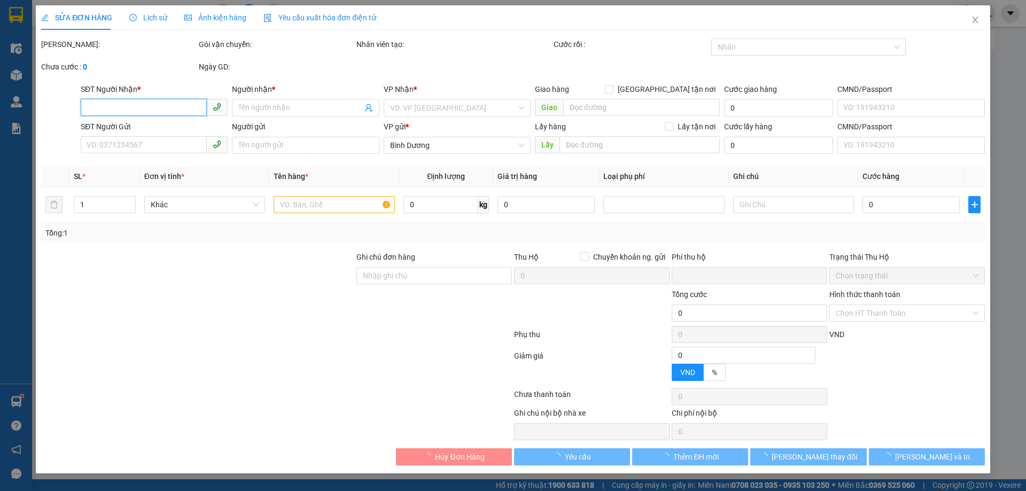
type input "0366668941"
type input "C Nhung"
type input "0948412937"
type input "C Vân"
type input "0"
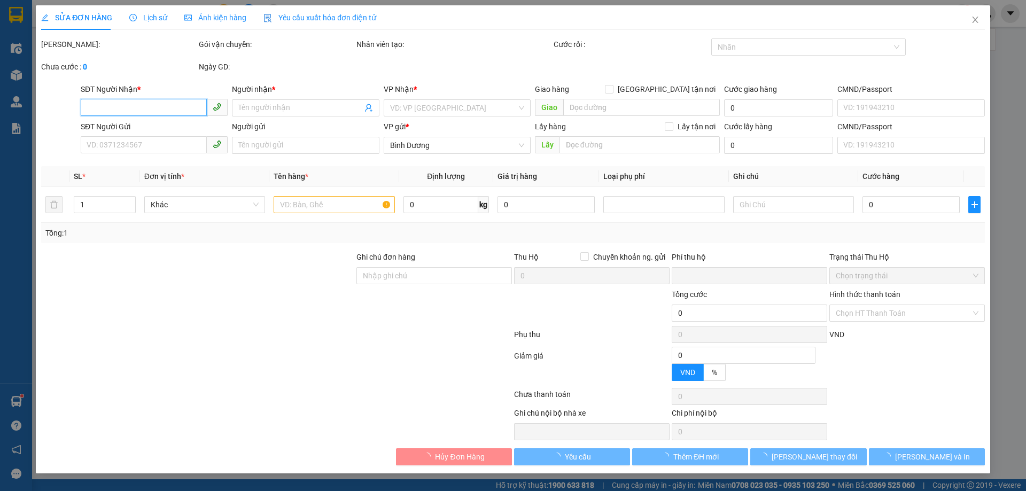
type input "60.000"
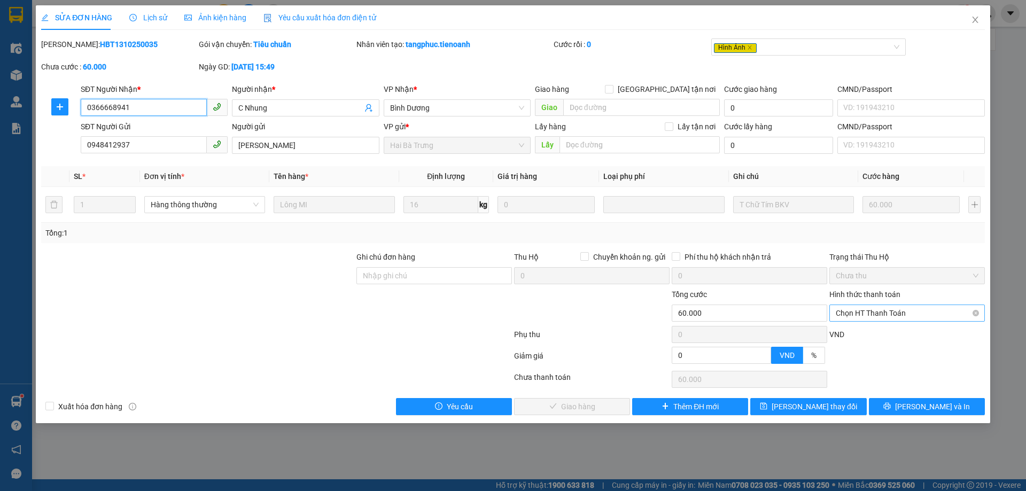
click at [888, 313] on span "Chọn HT Thanh Toán" at bounding box center [907, 313] width 143 height 16
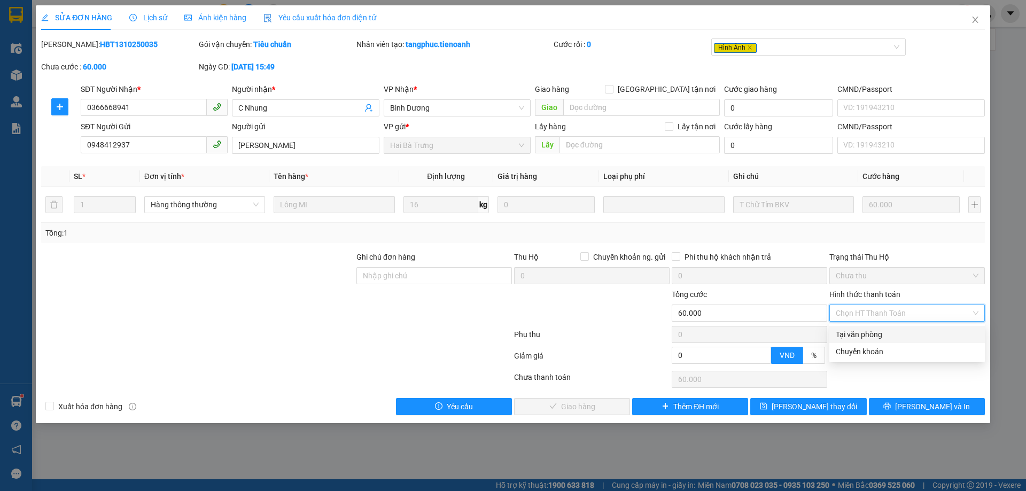
click at [872, 334] on div "Tại văn phòng" at bounding box center [907, 335] width 143 height 12
type input "0"
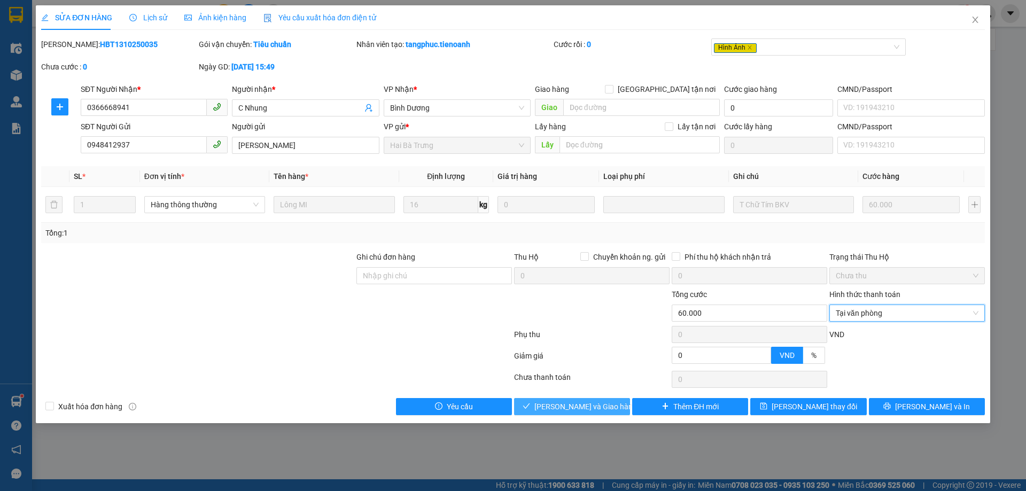
click at [593, 411] on span "Lưu và Giao hàng" at bounding box center [585, 407] width 103 height 12
